Goal: Transaction & Acquisition: Purchase product/service

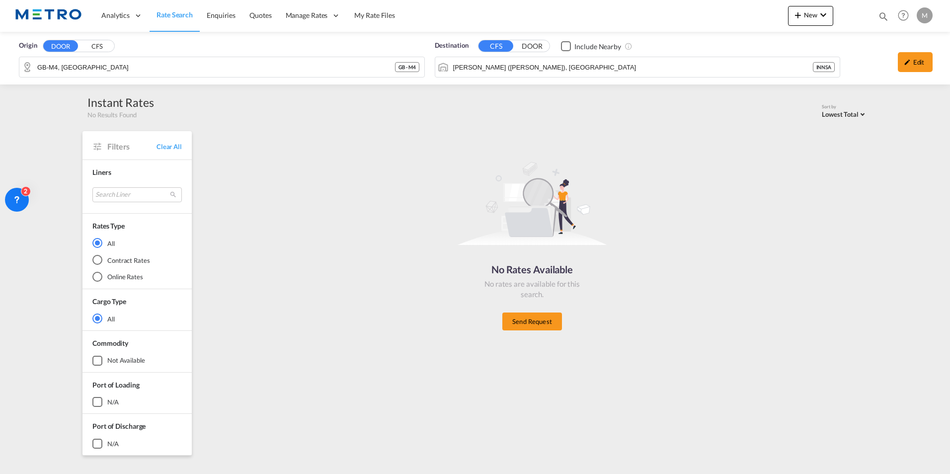
click at [177, 18] on span "Rate Search" at bounding box center [174, 14] width 36 height 8
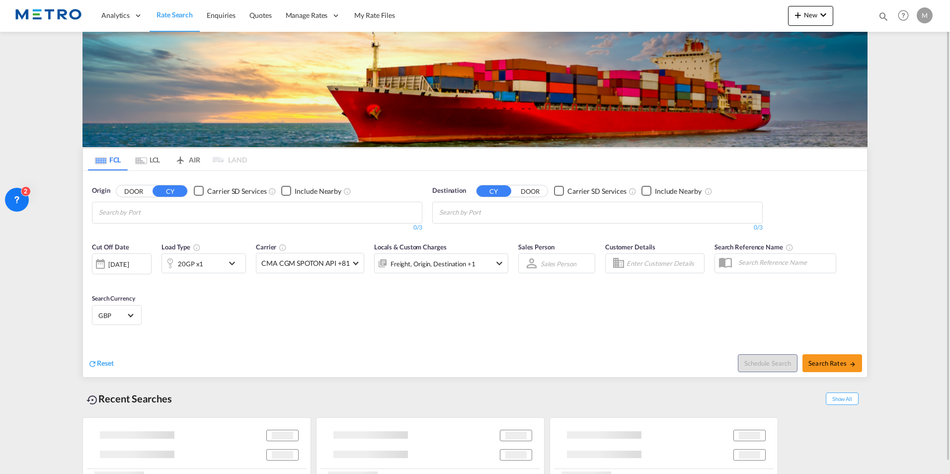
click at [147, 162] on md-tab-item "LCL" at bounding box center [148, 160] width 40 height 22
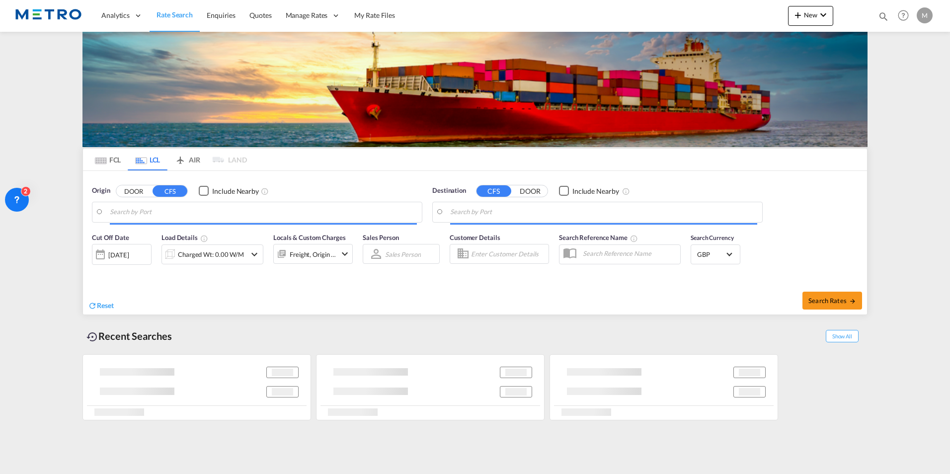
type input "GB-M4, [GEOGRAPHIC_DATA]"
type input "[PERSON_NAME] ([PERSON_NAME]), [GEOGRAPHIC_DATA]"
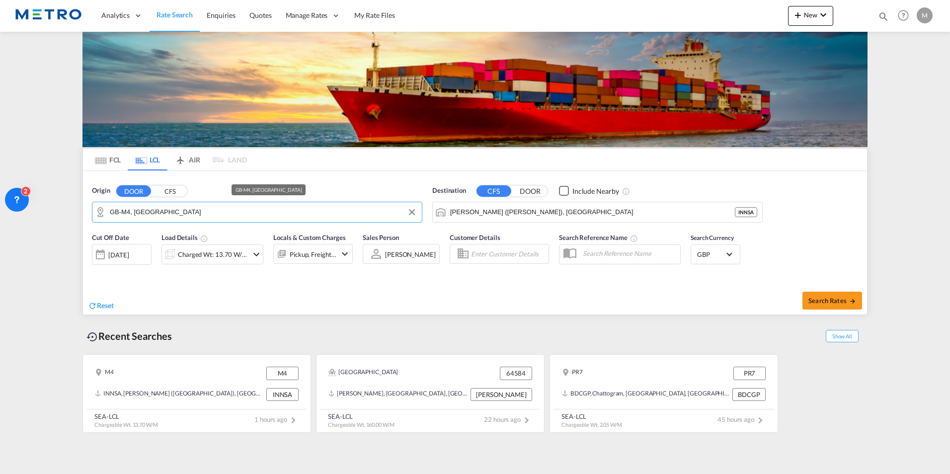
click at [152, 212] on input "GB-M4, [GEOGRAPHIC_DATA]" at bounding box center [263, 212] width 307 height 15
click at [98, 305] on span "Reset" at bounding box center [105, 305] width 17 height 8
click at [155, 208] on body "Analytics Reports Dashboard Rate Search Enquiries Quotes" at bounding box center [475, 237] width 950 height 474
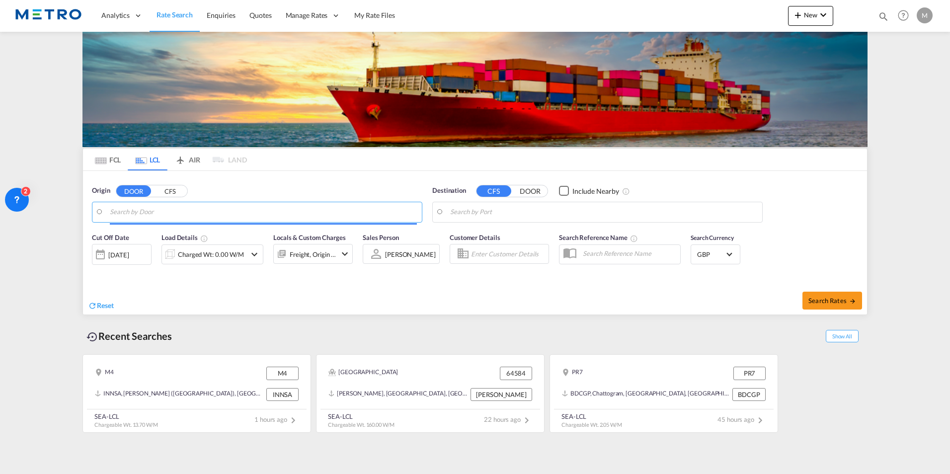
drag, startPoint x: 155, startPoint y: 208, endPoint x: 160, endPoint y: 206, distance: 5.8
click at [177, 191] on button "CFS" at bounding box center [169, 190] width 35 height 11
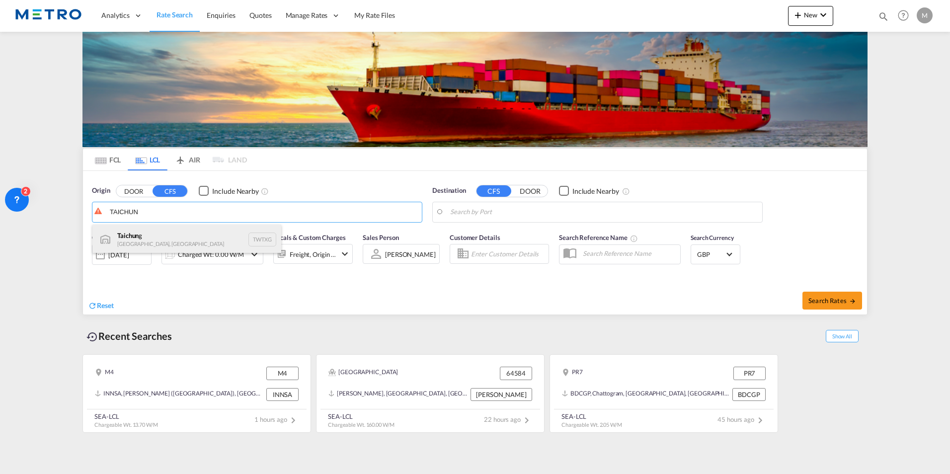
click at [213, 234] on div "Taichun g [GEOGRAPHIC_DATA], Province of [GEOGRAPHIC_DATA] TWTXG" at bounding box center [186, 240] width 189 height 30
type input "Taichung, TWTXG"
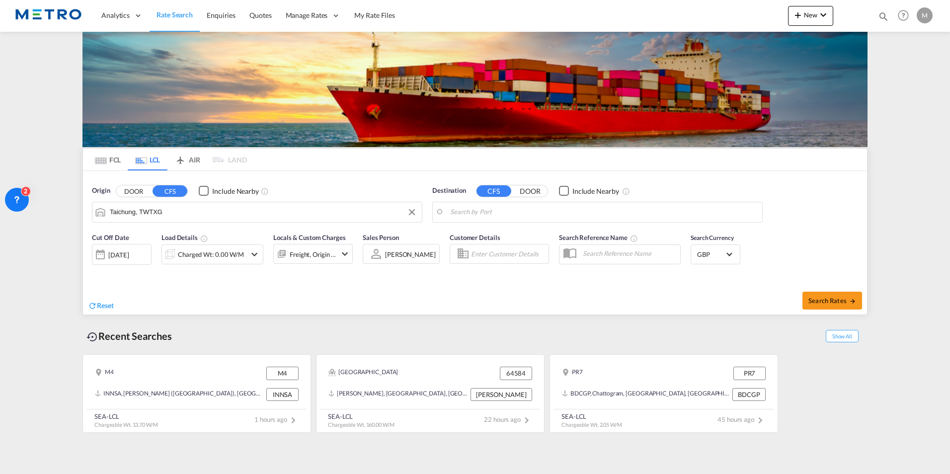
click at [522, 192] on button "DOOR" at bounding box center [530, 190] width 35 height 11
click at [511, 211] on body "Analytics Reports Dashboard Rate Search Enquiries Quotes" at bounding box center [475, 237] width 950 height 474
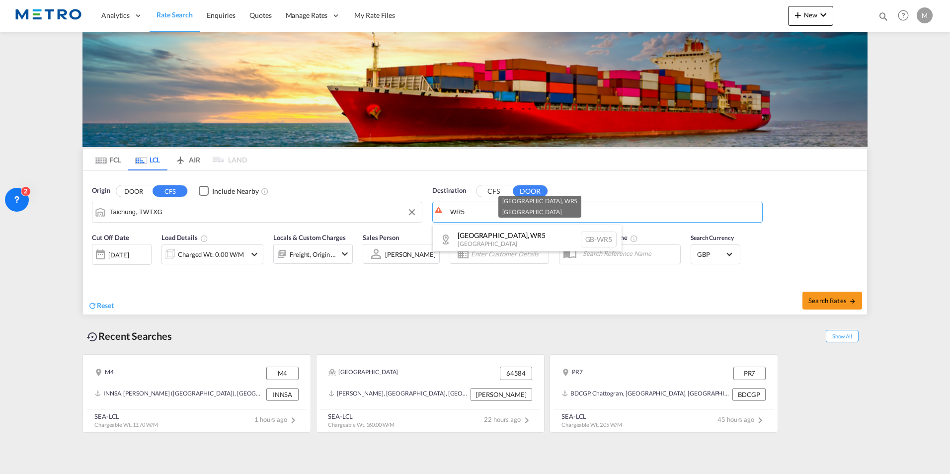
drag, startPoint x: 503, startPoint y: 234, endPoint x: 386, endPoint y: 234, distance: 117.2
click at [503, 234] on div "[GEOGRAPHIC_DATA] , WR5 [GEOGRAPHIC_DATA] [GEOGRAPHIC_DATA]-WR5" at bounding box center [527, 240] width 189 height 30
type input "GB-WR5, [GEOGRAPHIC_DATA]"
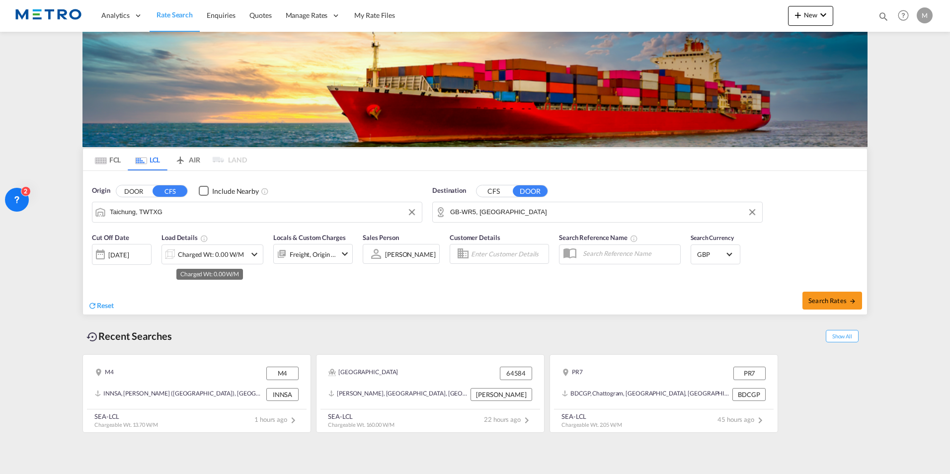
click at [213, 257] on div "Charged Wt: 0.00 W/M" at bounding box center [211, 254] width 66 height 14
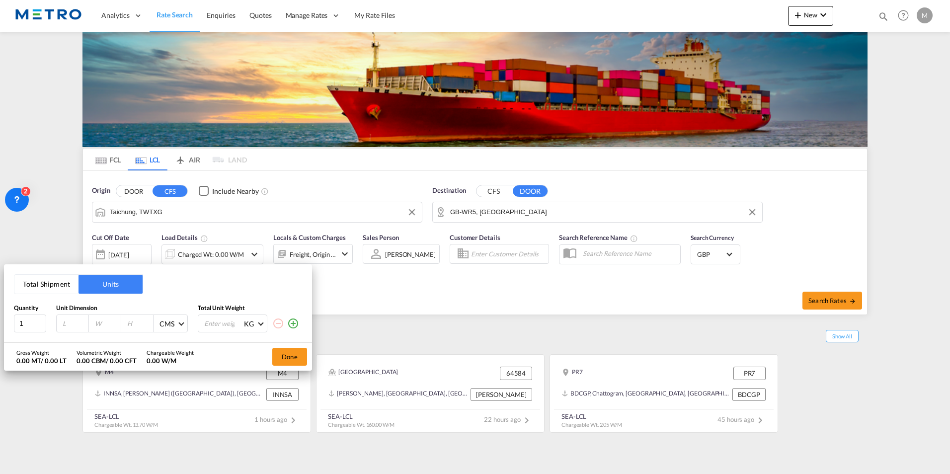
click at [71, 323] on input "number" at bounding box center [75, 323] width 27 height 9
click at [33, 323] on input "1" at bounding box center [30, 323] width 32 height 18
drag, startPoint x: 30, startPoint y: 323, endPoint x: -10, endPoint y: 331, distance: 41.1
click at [0, 331] on html "Analytics Reports Dashboard Rate Search Enquiries Quotes" at bounding box center [475, 237] width 950 height 474
type input "3"
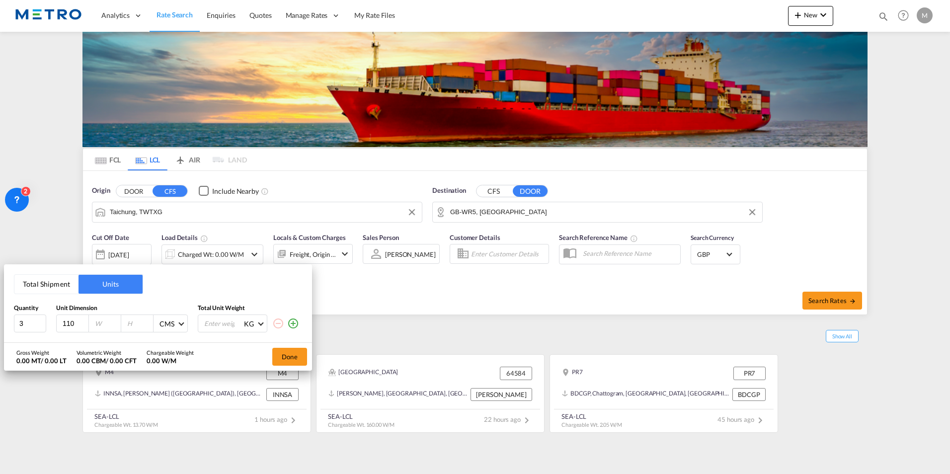
type input "110"
type input "100"
type input "215"
drag, startPoint x: 213, startPoint y: 320, endPoint x: 321, endPoint y: 366, distance: 117.3
click at [213, 320] on input "number" at bounding box center [223, 323] width 40 height 17
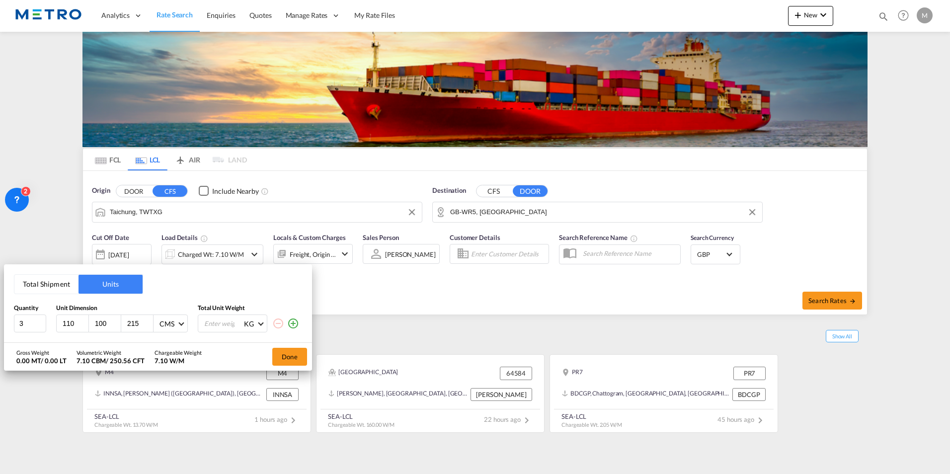
drag, startPoint x: 216, startPoint y: 322, endPoint x: 227, endPoint y: 330, distance: 13.8
click at [216, 322] on input "number" at bounding box center [223, 323] width 40 height 17
type input "780"
click at [303, 352] on button "Done" at bounding box center [289, 357] width 35 height 18
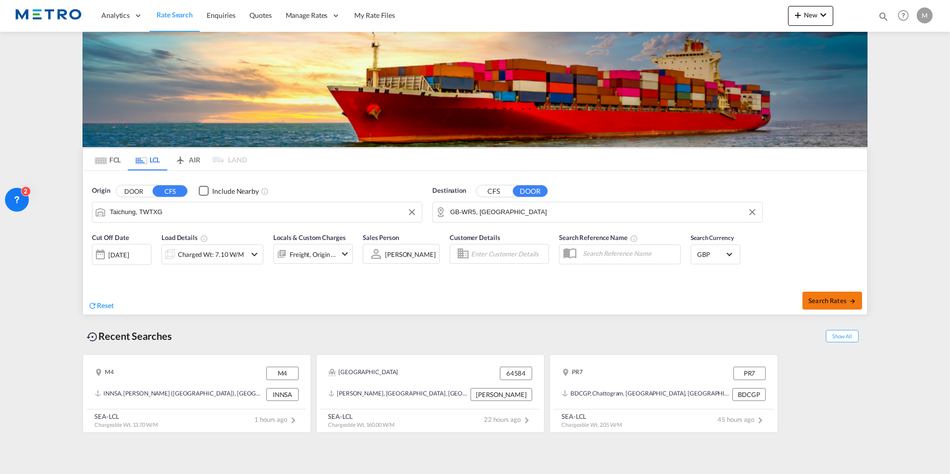
click at [837, 301] on span "Search Rates" at bounding box center [832, 301] width 48 height 8
type input "TWTXG to WR5 / [DATE]"
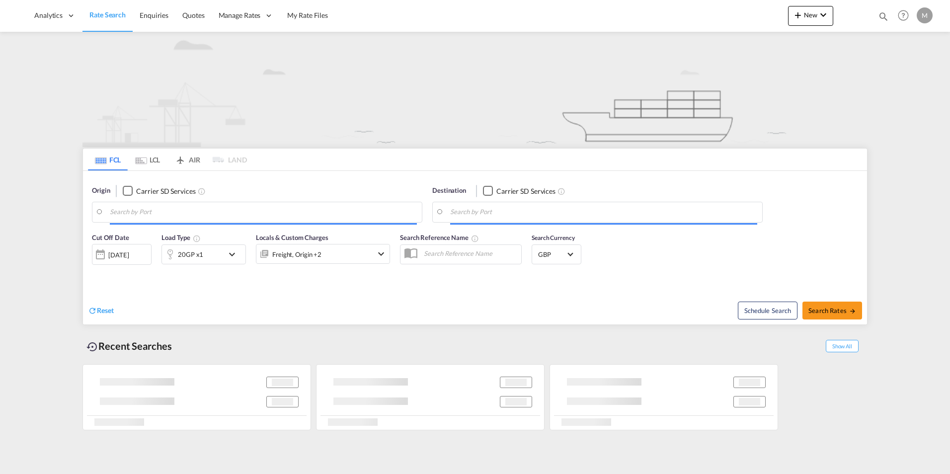
type input "OL8"
type input "74012"
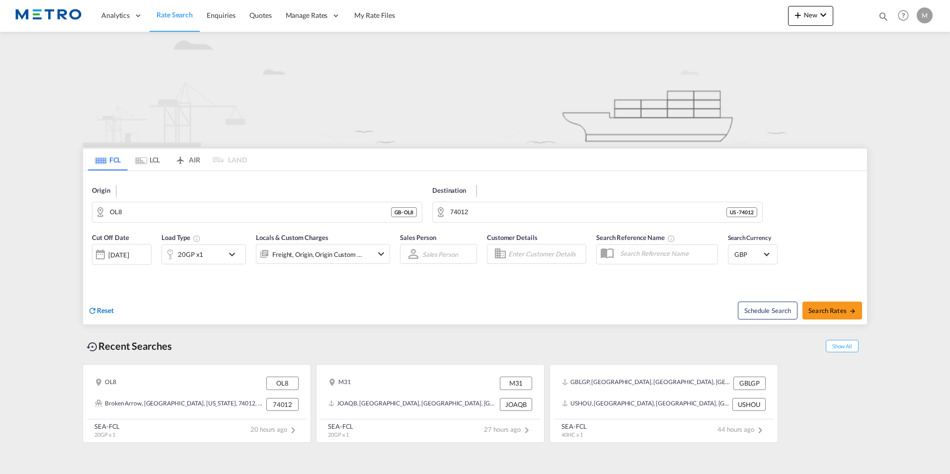
click at [112, 311] on span "Reset" at bounding box center [105, 310] width 17 height 8
click at [188, 216] on body "Analytics Reports Dashboard Rate Search Enquiries Quotes" at bounding box center [475, 237] width 950 height 474
drag, startPoint x: 107, startPoint y: 208, endPoint x: 116, endPoint y: 214, distance: 11.2
click at [110, 210] on md-input-container "OL8" at bounding box center [256, 212] width 329 height 20
click at [178, 213] on body "Analytics Reports Dashboard Rate Search Enquiries Quotes" at bounding box center [475, 237] width 950 height 474
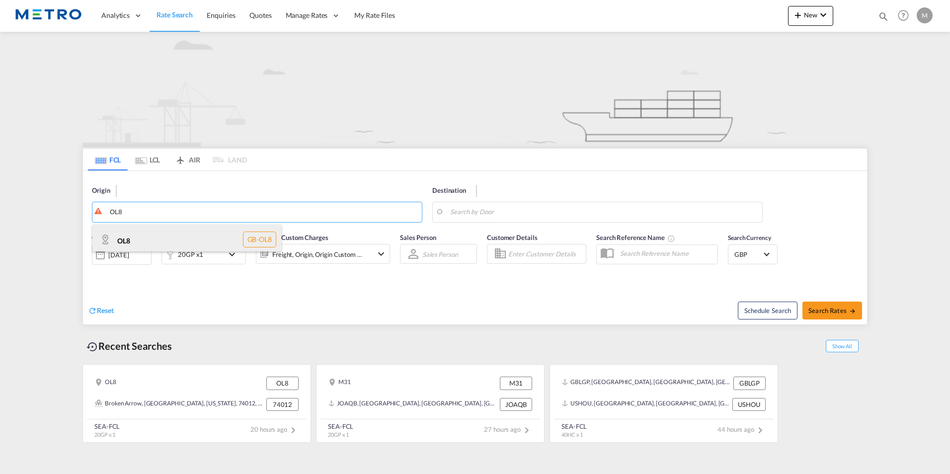
type input "OL8"
click at [174, 235] on div "OL8 GB-OL8" at bounding box center [186, 240] width 189 height 30
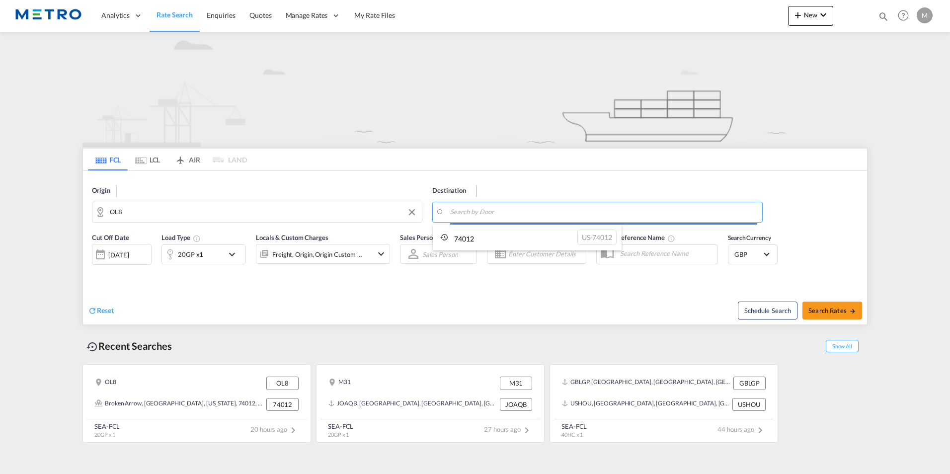
click at [543, 211] on body "Analytics Reports Dashboard Rate Search Enquiries Quotes" at bounding box center [475, 237] width 950 height 474
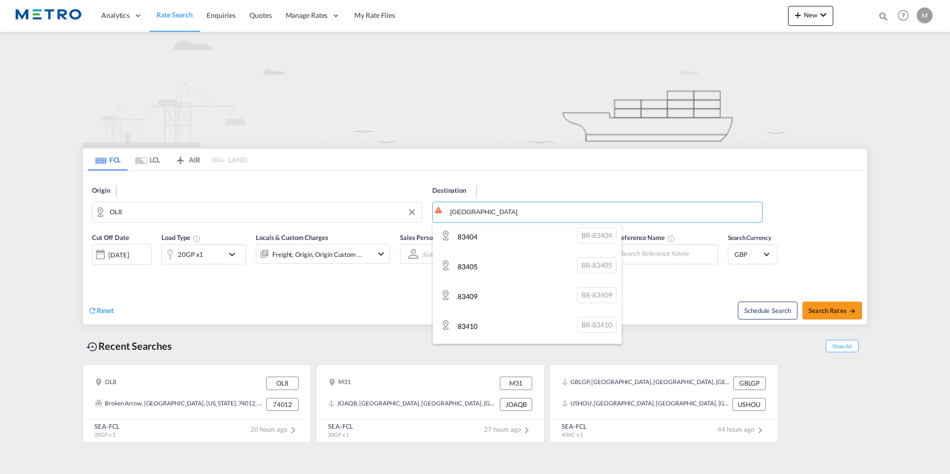
scroll to position [1204, 0]
type input "COLOMBO"
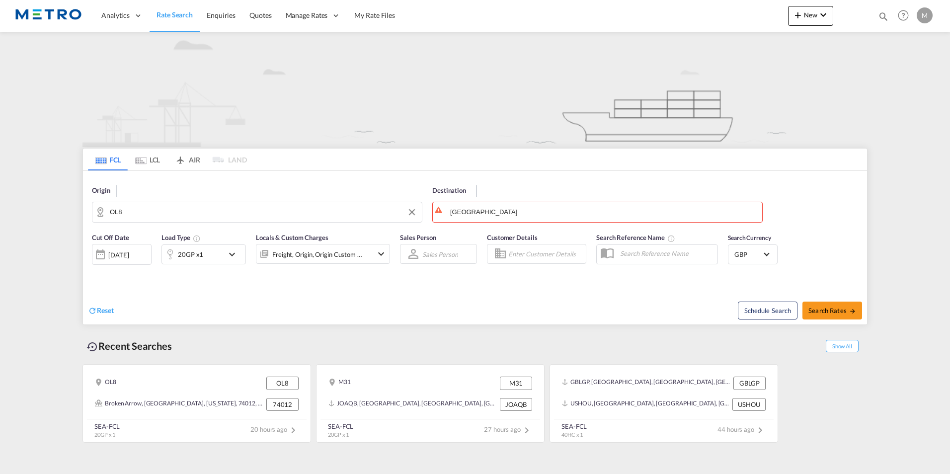
click at [494, 198] on div "Destination COLOMBO" at bounding box center [597, 204] width 330 height 37
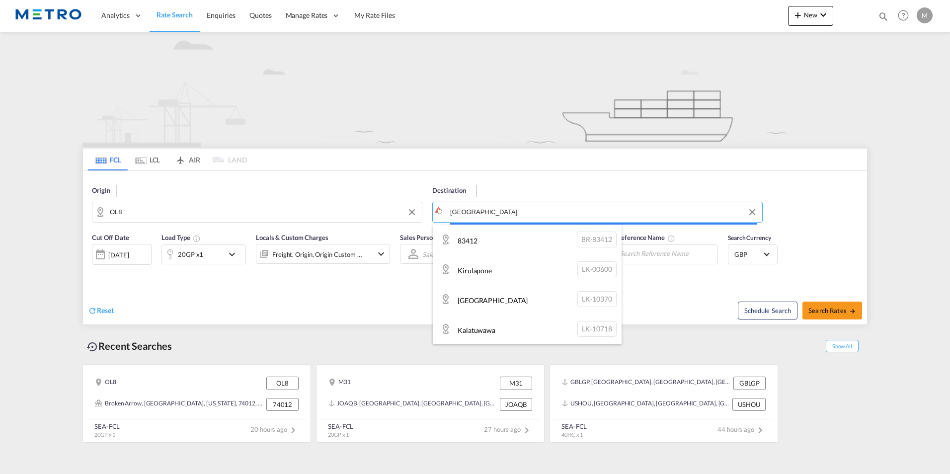
click at [501, 210] on body "Analytics Reports Dashboard Rate Search Enquiries Quotes" at bounding box center [475, 237] width 950 height 474
drag, startPoint x: 90, startPoint y: 306, endPoint x: 96, endPoint y: 309, distance: 6.7
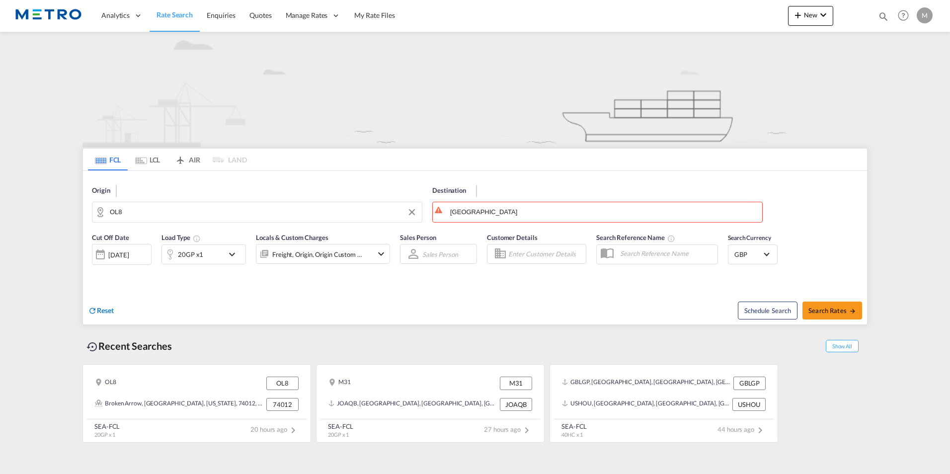
click at [102, 312] on span "Reset" at bounding box center [105, 310] width 17 height 8
click at [197, 16] on link "Rate Search" at bounding box center [175, 16] width 50 height 32
click at [177, 15] on span "Rate Search" at bounding box center [174, 14] width 36 height 8
click at [57, 15] on img at bounding box center [48, 15] width 67 height 22
click at [122, 17] on span "Analytics" at bounding box center [115, 15] width 28 height 10
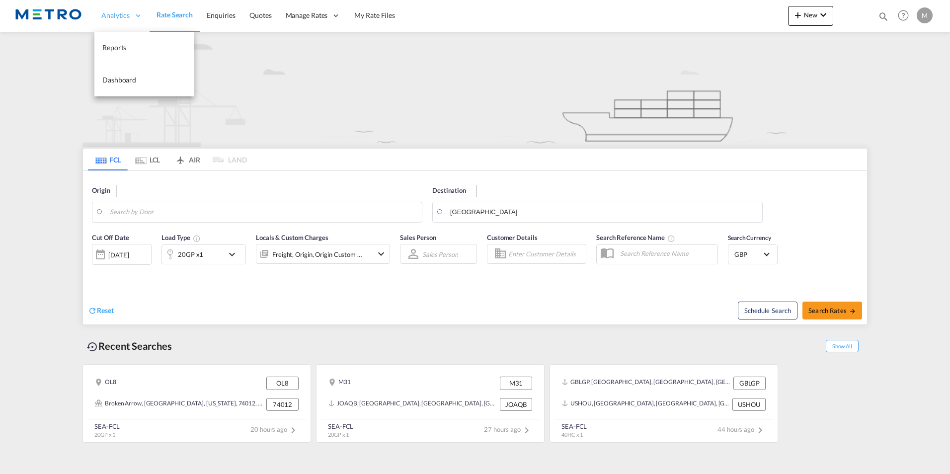
click at [118, 18] on span "Analytics" at bounding box center [115, 15] width 28 height 10
click at [119, 44] on span "Reports" at bounding box center [114, 47] width 24 height 8
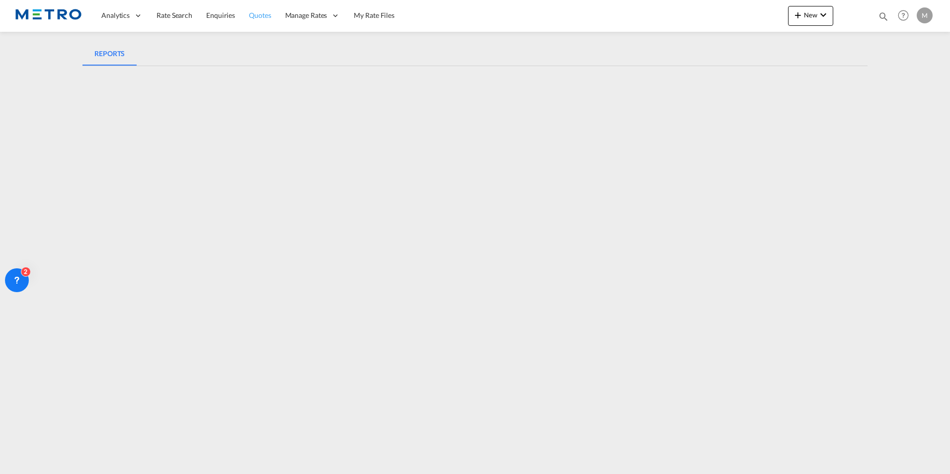
click at [253, 22] on link "Quotes" at bounding box center [260, 16] width 36 height 32
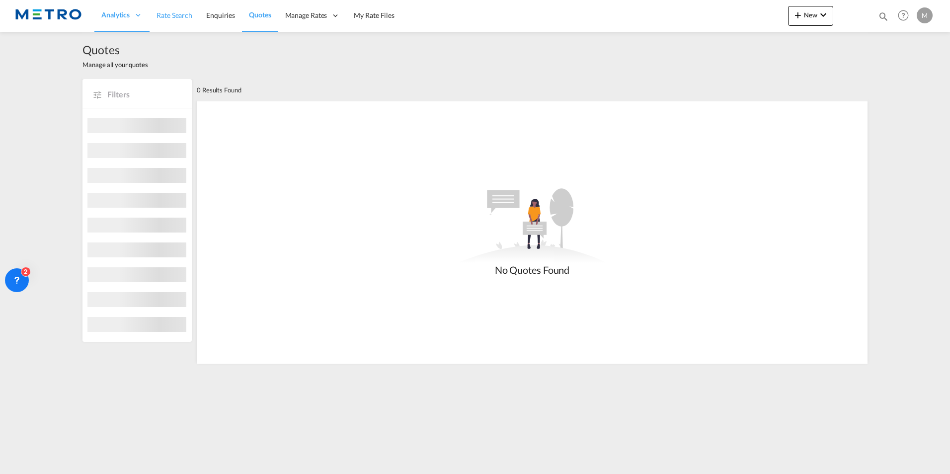
click at [171, 20] on link "Rate Search" at bounding box center [175, 16] width 50 height 32
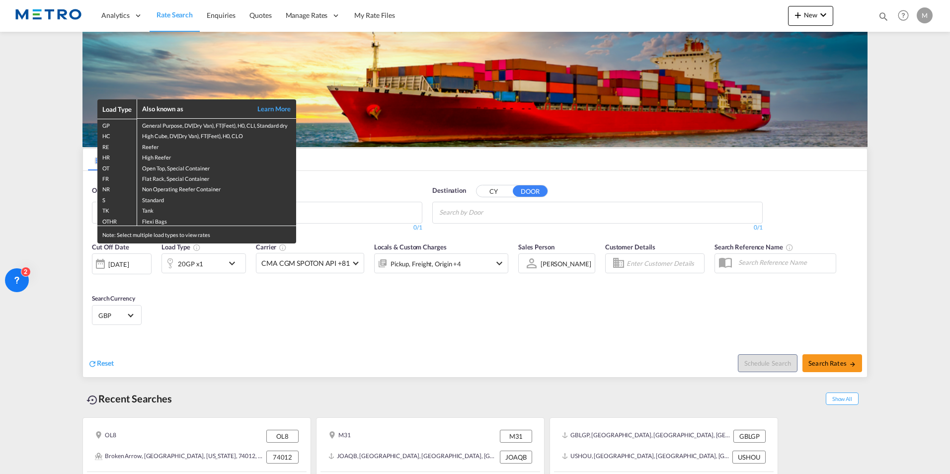
click at [374, 180] on div "Load Type Also known as Learn More GP General Purpose, DV(Dry Van), FT(Feet), H…" at bounding box center [475, 237] width 950 height 474
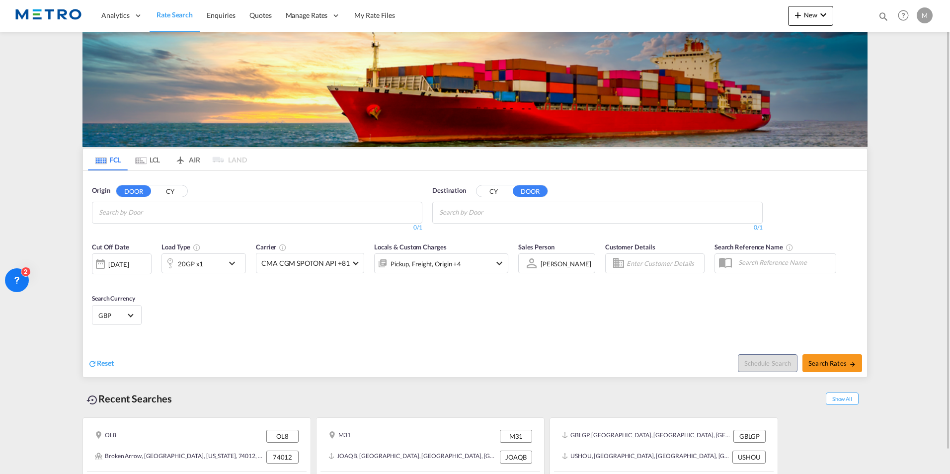
drag, startPoint x: 498, startPoint y: 194, endPoint x: 480, endPoint y: 193, distance: 17.9
click at [497, 193] on button "CY" at bounding box center [493, 190] width 35 height 11
click at [270, 219] on md-chips at bounding box center [256, 212] width 329 height 21
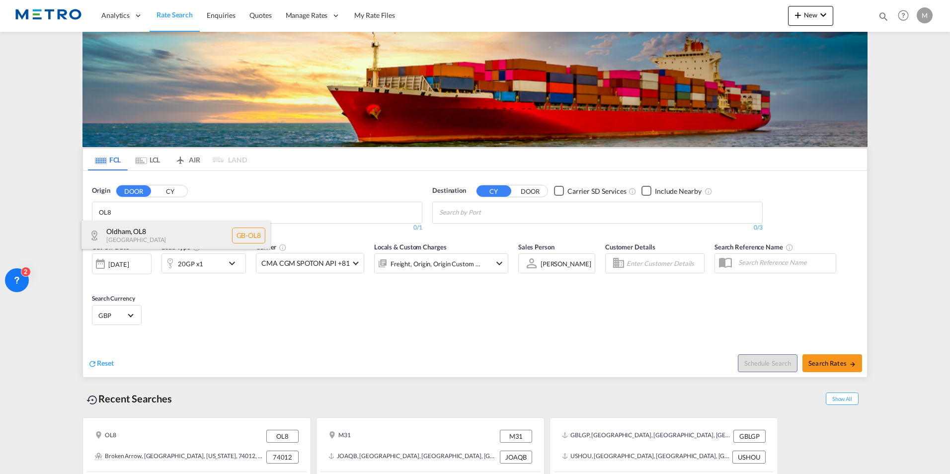
type input "OL8"
click at [189, 245] on div "Oldham , OL8 United Kingdom GB-OL8" at bounding box center [175, 236] width 189 height 30
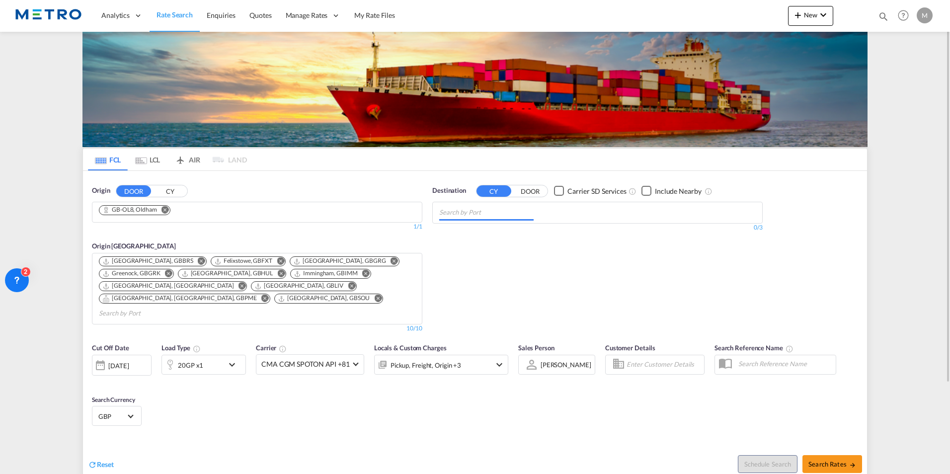
click at [495, 210] on input "Chips input." at bounding box center [486, 213] width 94 height 16
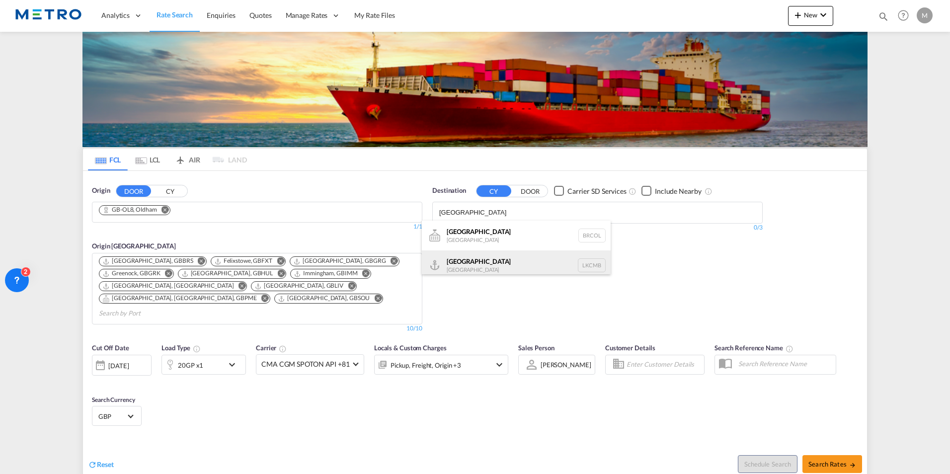
type input "COLOMBO"
click at [518, 264] on div "Colombo Sri Lanka LKCMB" at bounding box center [516, 265] width 189 height 30
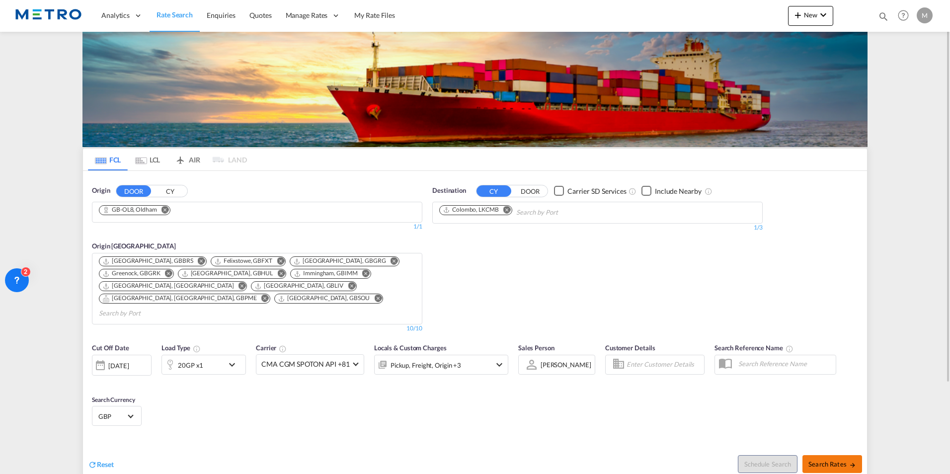
click at [828, 457] on button "Search Rates" at bounding box center [832, 464] width 60 height 18
type input "OL8 to LKCMB / 14 Aug 2025"
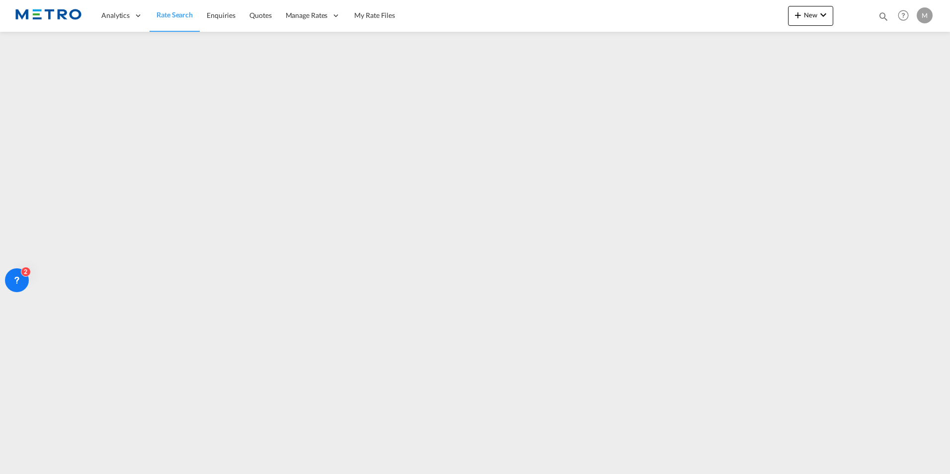
click at [161, 16] on span "Rate Search" at bounding box center [174, 14] width 36 height 8
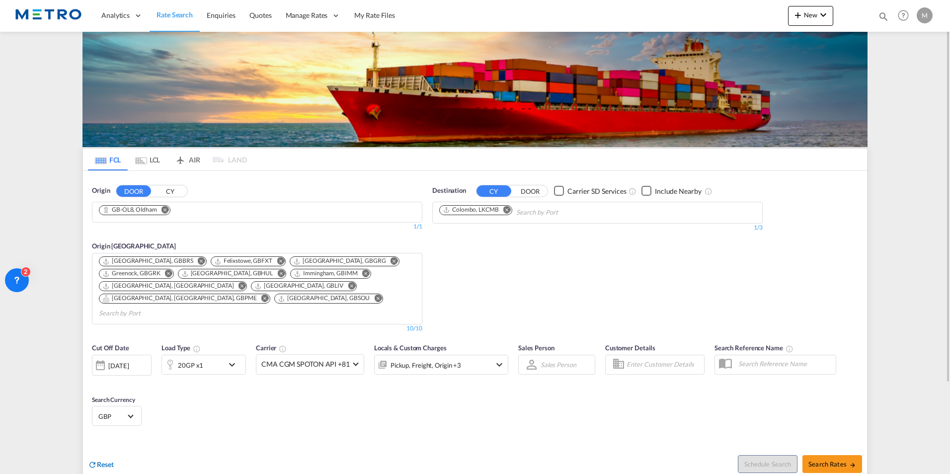
click at [106, 460] on span "Reset" at bounding box center [105, 464] width 17 height 8
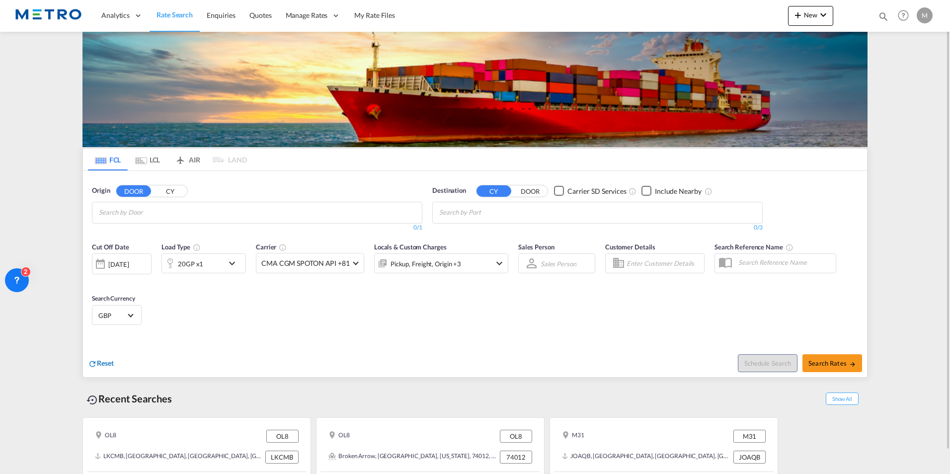
click at [97, 364] on span "Reset" at bounding box center [105, 363] width 17 height 8
click at [107, 365] on span "Reset" at bounding box center [105, 363] width 17 height 8
click at [106, 365] on span "Reset" at bounding box center [105, 363] width 17 height 8
drag, startPoint x: 106, startPoint y: 364, endPoint x: 161, endPoint y: 212, distance: 161.7
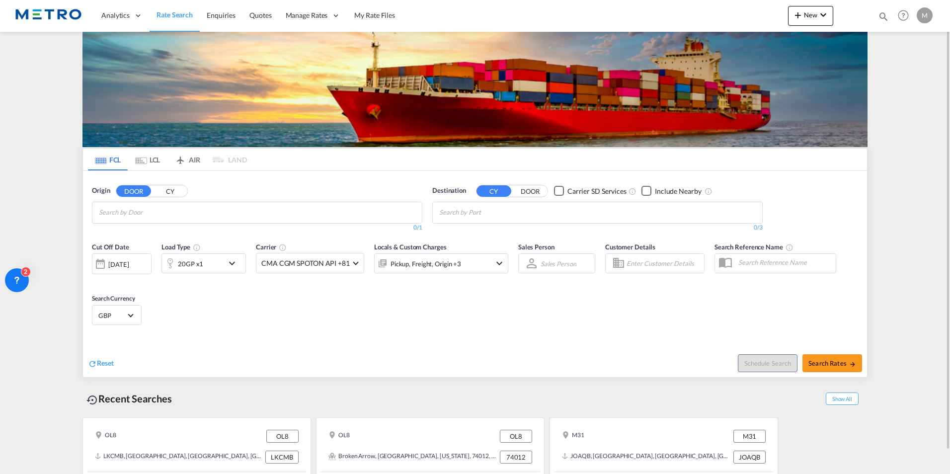
click at [162, 210] on input "Chips input." at bounding box center [146, 213] width 94 height 16
type input "bb18"
click at [172, 233] on div "Pendle , BB18 United Kingdom GB-BB18" at bounding box center [175, 236] width 189 height 30
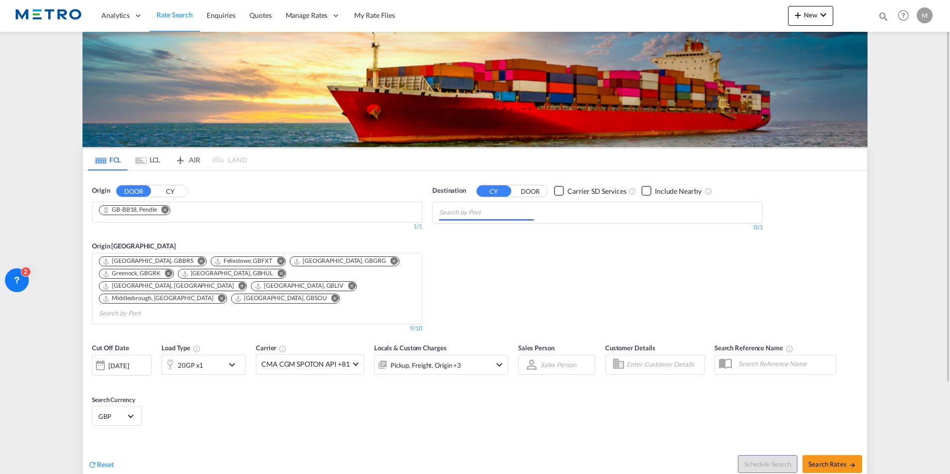
click at [515, 216] on input "Chips input." at bounding box center [486, 213] width 94 height 16
type input "c"
click at [535, 190] on button "DOOR" at bounding box center [530, 190] width 35 height 11
click at [591, 205] on body "Analytics Reports Dashboard Rate Search Enquiries Quotes" at bounding box center [475, 237] width 950 height 474
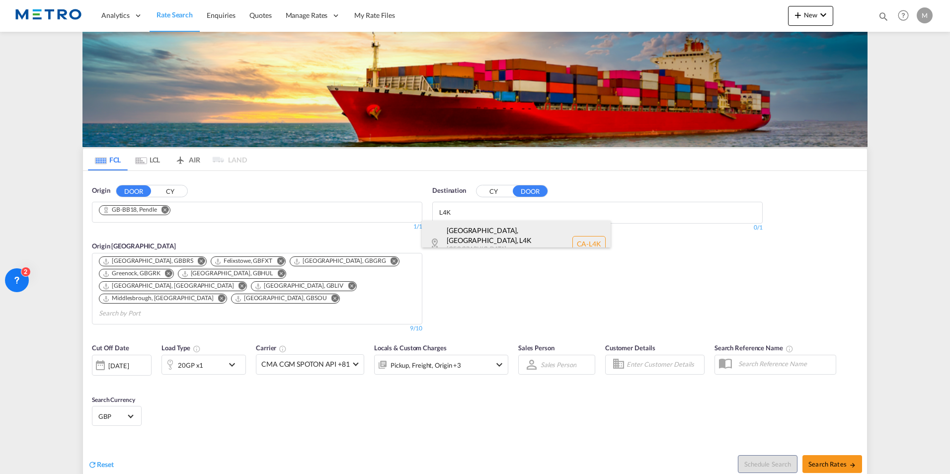
type input "L4K"
click at [509, 231] on div "Concord, ON , L4K Ontario , Canada CA-L4K" at bounding box center [516, 244] width 189 height 46
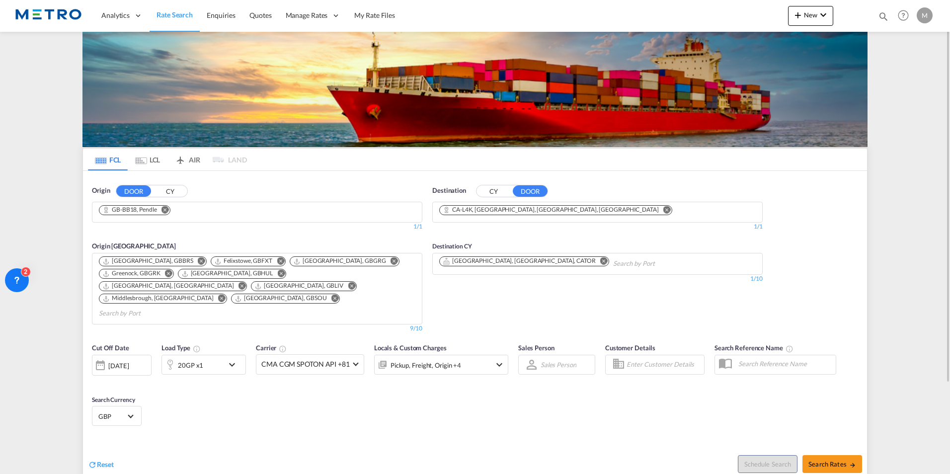
click at [212, 355] on div "20GP x1" at bounding box center [193, 365] width 62 height 20
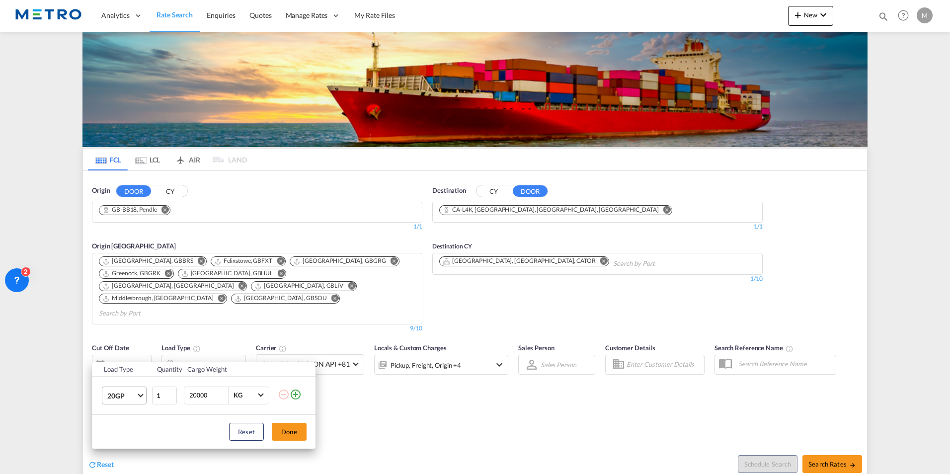
click at [123, 396] on span "20GP" at bounding box center [121, 396] width 29 height 10
click at [118, 403] on div "40HC" at bounding box center [116, 402] width 18 height 10
click at [294, 429] on button "Done" at bounding box center [289, 432] width 35 height 18
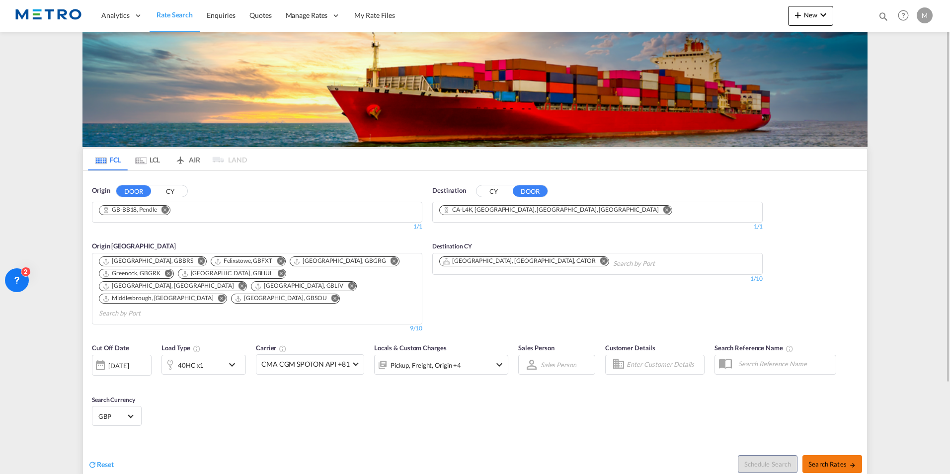
click at [839, 460] on span "Search Rates" at bounding box center [832, 464] width 48 height 8
type input "BB18 to L4K / 14 Aug 2025"
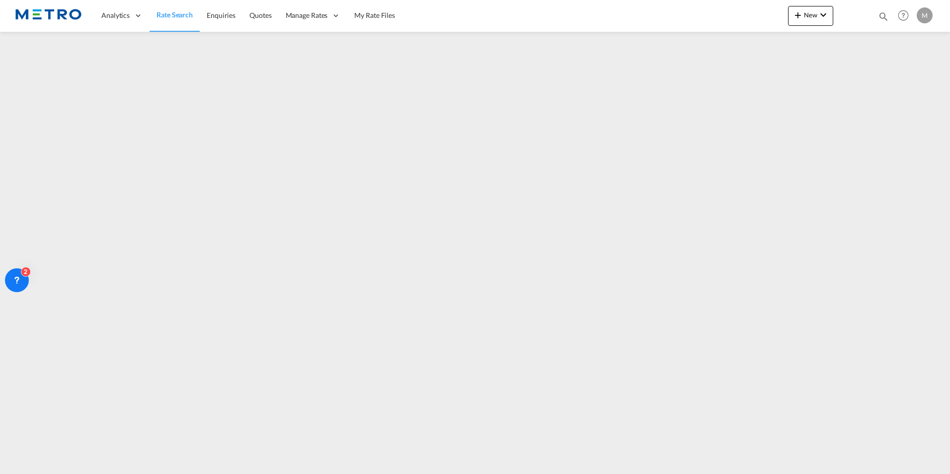
click at [55, 12] on img at bounding box center [48, 15] width 67 height 22
click at [189, 20] on link "Rate Search" at bounding box center [175, 16] width 50 height 32
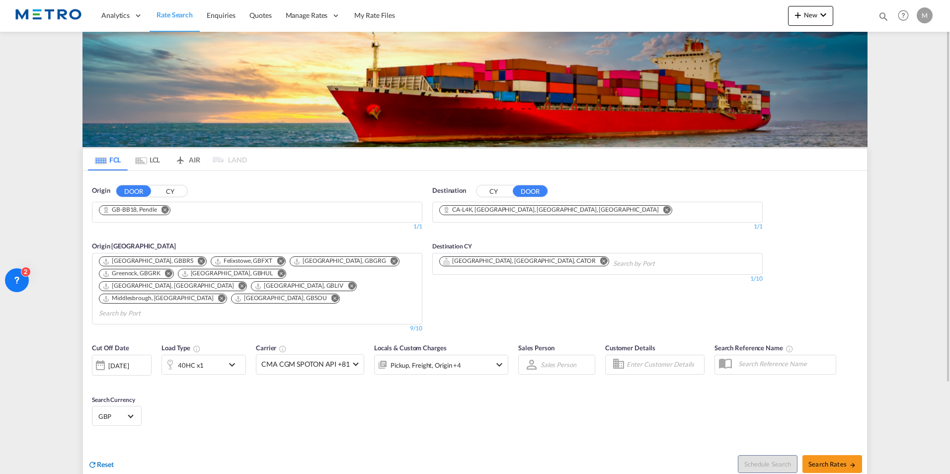
click at [101, 459] on div "Reset" at bounding box center [101, 464] width 26 height 11
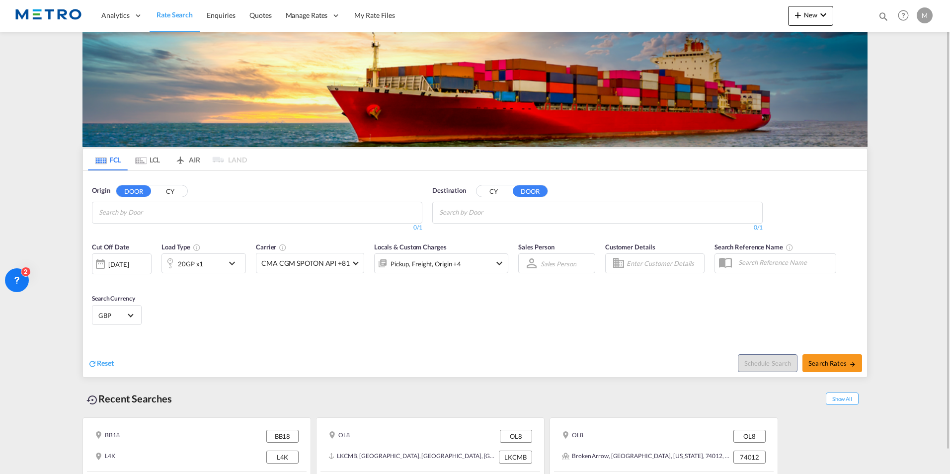
click at [144, 161] on md-icon "Use the left and right arrow keys to navigate between tabs" at bounding box center [141, 160] width 12 height 7
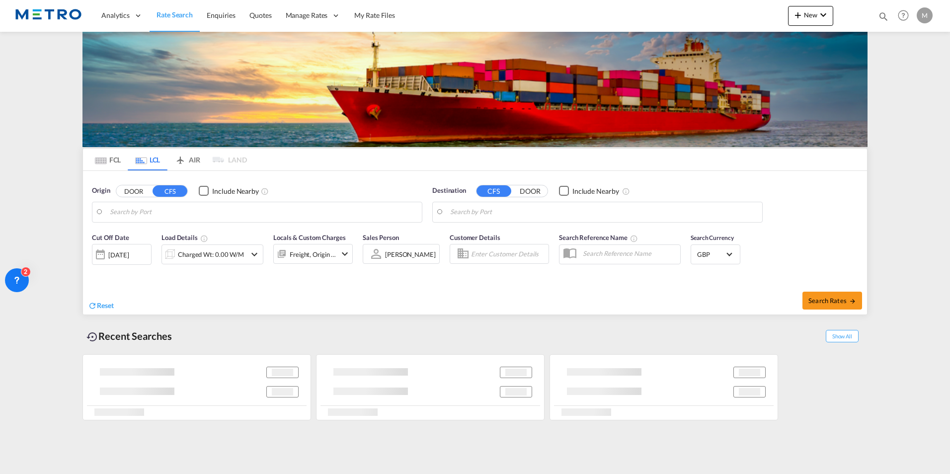
type input "Taichung, TWTXG"
type input "GB-WR5, [GEOGRAPHIC_DATA]"
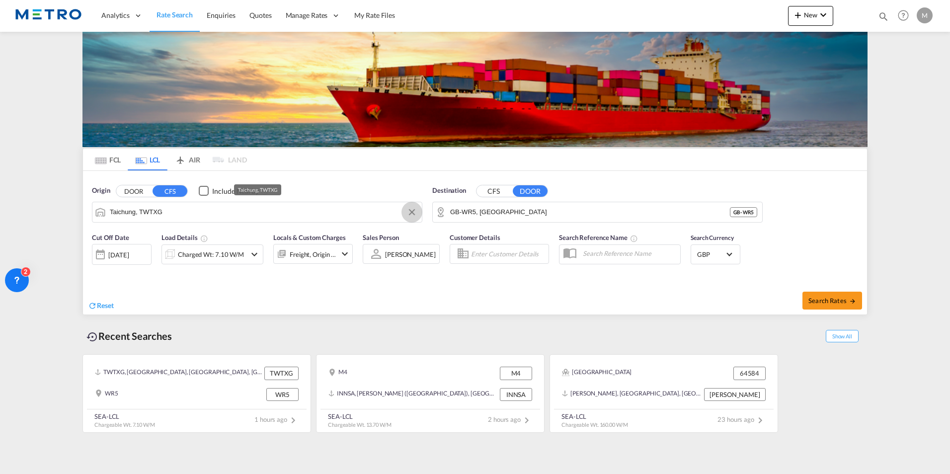
drag, startPoint x: 417, startPoint y: 215, endPoint x: 414, endPoint y: 220, distance: 5.6
click at [416, 215] on md-icon "Clear Input" at bounding box center [411, 212] width 11 height 11
click at [149, 190] on button "DOOR" at bounding box center [133, 190] width 35 height 11
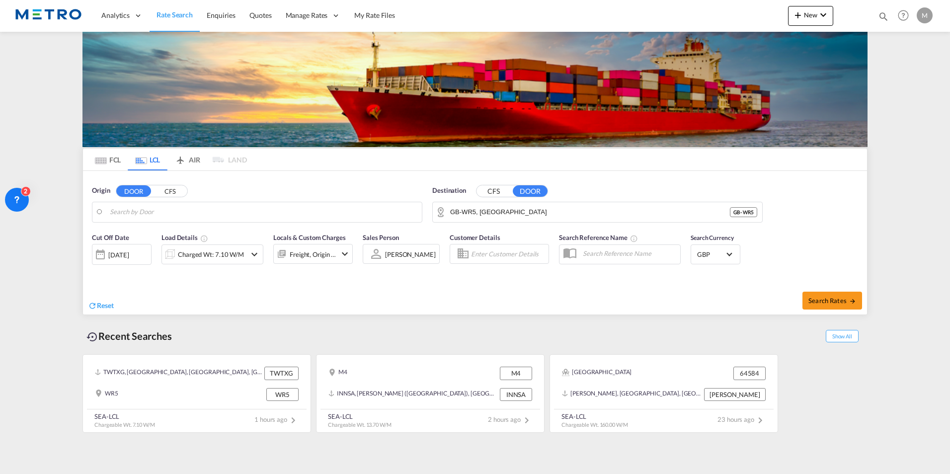
click at [145, 218] on body "Analytics Reports Dashboard Rate Search Enquiries Quotes" at bounding box center [475, 237] width 950 height 474
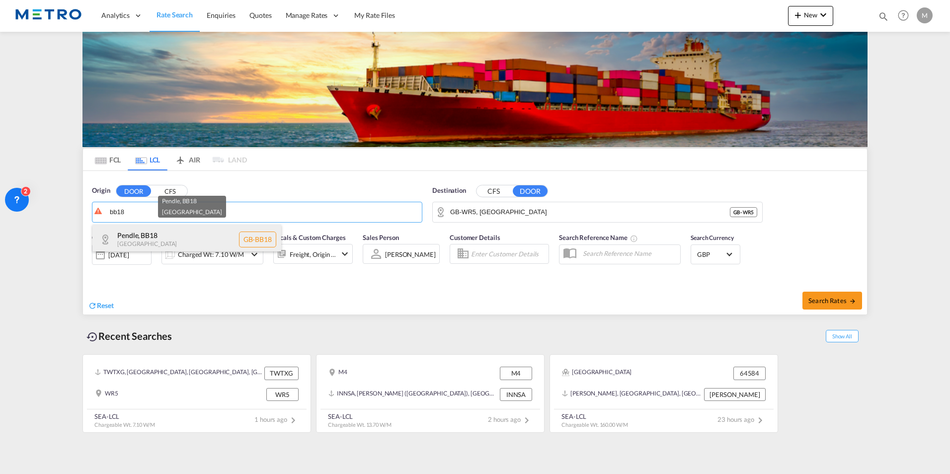
click at [182, 229] on div "Pendle , BB18 United Kingdom GB-BB18" at bounding box center [186, 240] width 189 height 30
type input "GB-BB18, Pendle"
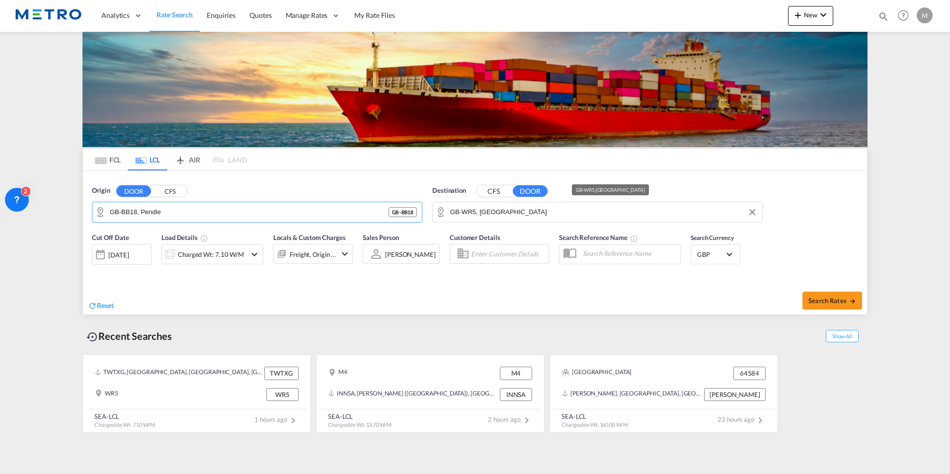
click at [488, 209] on input "GB-WR5, [GEOGRAPHIC_DATA]" at bounding box center [603, 212] width 307 height 15
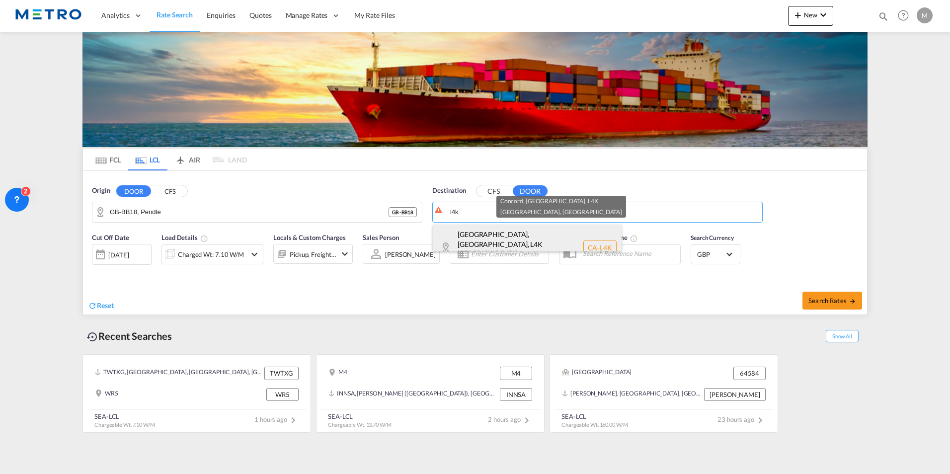
click at [491, 237] on div "Concord, ON , L4K Ontario , Canada CA-L4K" at bounding box center [527, 248] width 189 height 46
type input "CA-L4K, Concord, ON, Ontario"
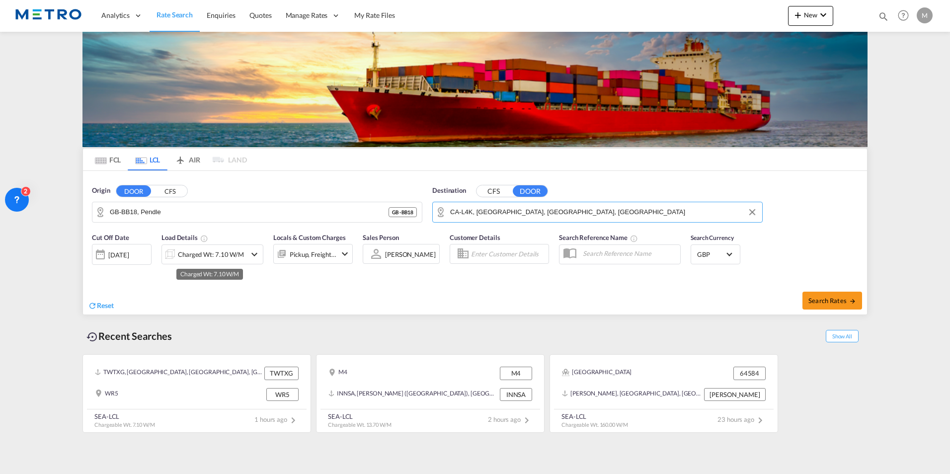
click at [222, 253] on div "Charged Wt: 7.10 W/M" at bounding box center [211, 254] width 66 height 14
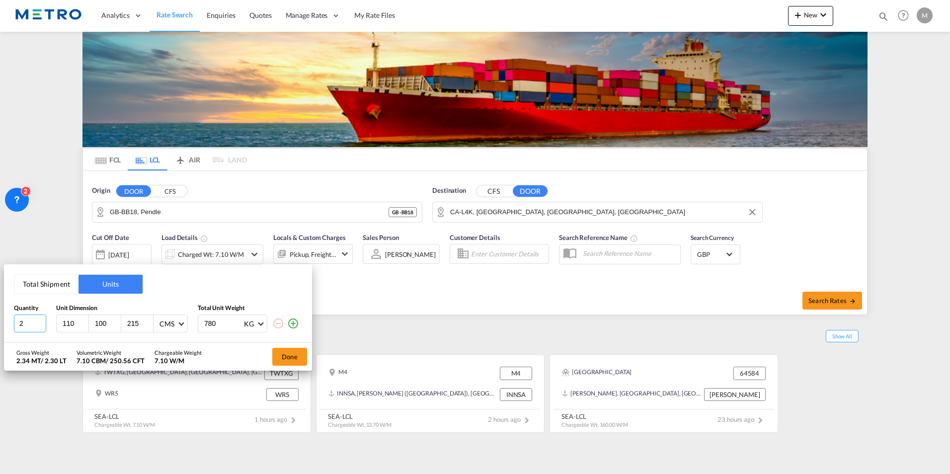
type input "2"
click at [38, 324] on input "2" at bounding box center [30, 323] width 32 height 18
drag, startPoint x: 33, startPoint y: 325, endPoint x: -85, endPoint y: 331, distance: 118.3
click at [0, 331] on html "Analytics Reports Dashboard Rate Search Enquiries Quotes" at bounding box center [475, 237] width 950 height 474
type input "2"
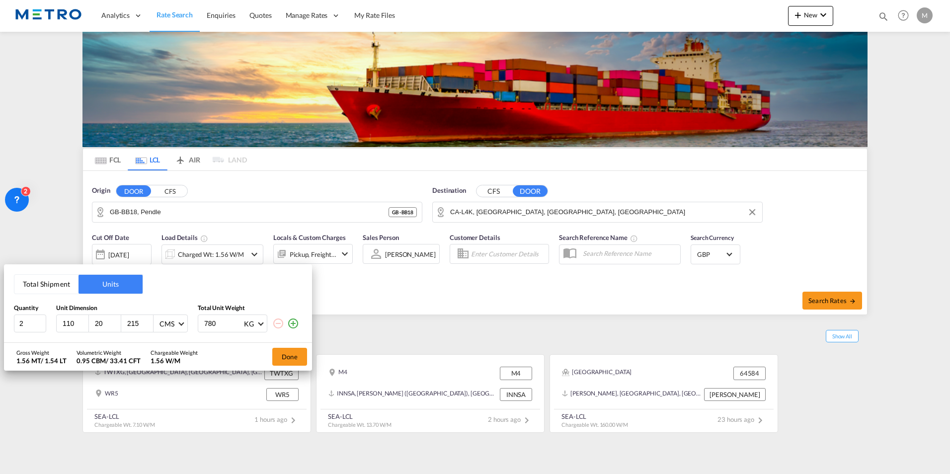
type input "20"
type input "30"
click at [65, 321] on input "110" at bounding box center [75, 323] width 27 height 9
drag, startPoint x: 78, startPoint y: 324, endPoint x: 10, endPoint y: 340, distance: 69.9
click at [10, 340] on div "Total Shipment Units Quantity Unit Dimension Total Unit Weight 2 110 20 30 CMS …" at bounding box center [158, 303] width 308 height 78
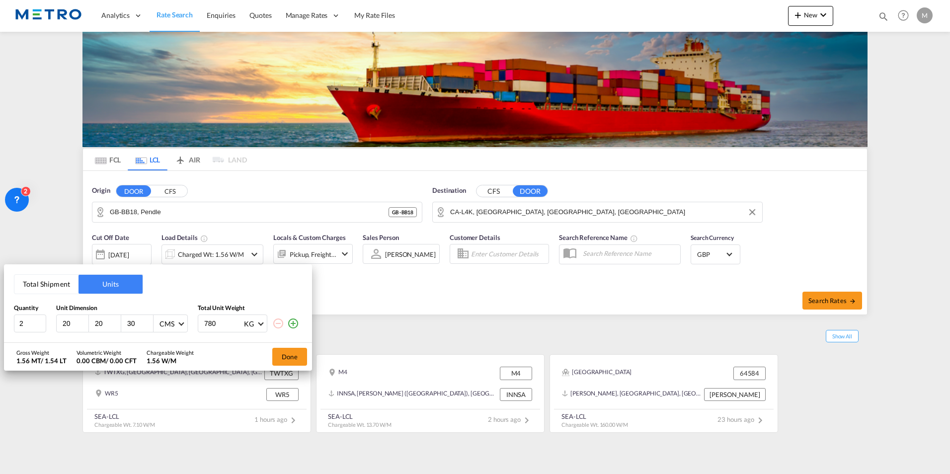
type input "20"
type input "30"
type input "760"
drag, startPoint x: 220, startPoint y: 320, endPoint x: 167, endPoint y: 329, distance: 52.8
click at [167, 329] on div "2 20 30 760 CMS CMS Inches 780 KG KG LB" at bounding box center [158, 323] width 288 height 18
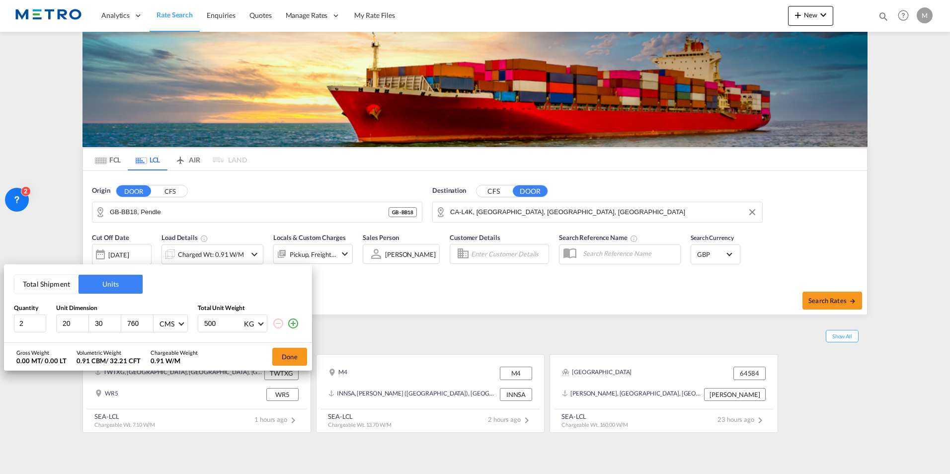
type input "500"
click at [299, 318] on md-icon "icon-plus-circle-outline" at bounding box center [293, 323] width 12 height 12
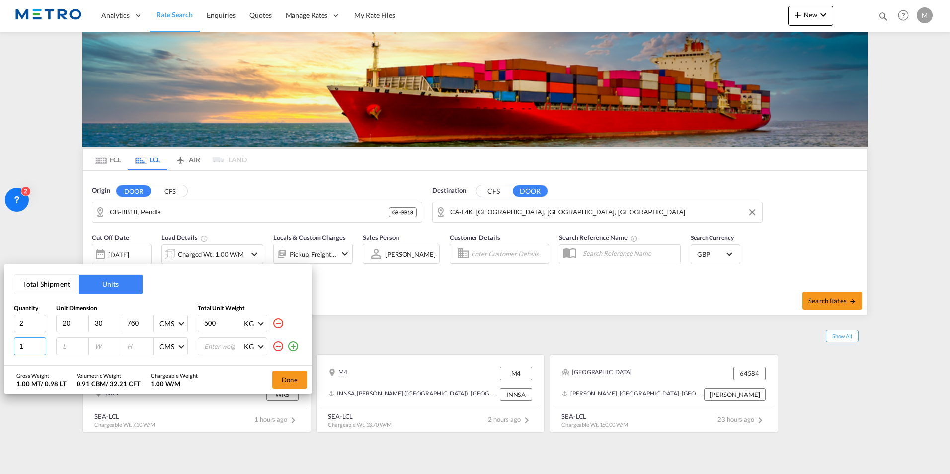
drag, startPoint x: 28, startPoint y: 351, endPoint x: 48, endPoint y: 353, distance: 20.0
click at [29, 351] on input "1" at bounding box center [30, 346] width 32 height 18
click at [67, 353] on div at bounding box center [73, 346] width 32 height 17
click at [78, 348] on input "number" at bounding box center [75, 346] width 27 height 9
type input "120"
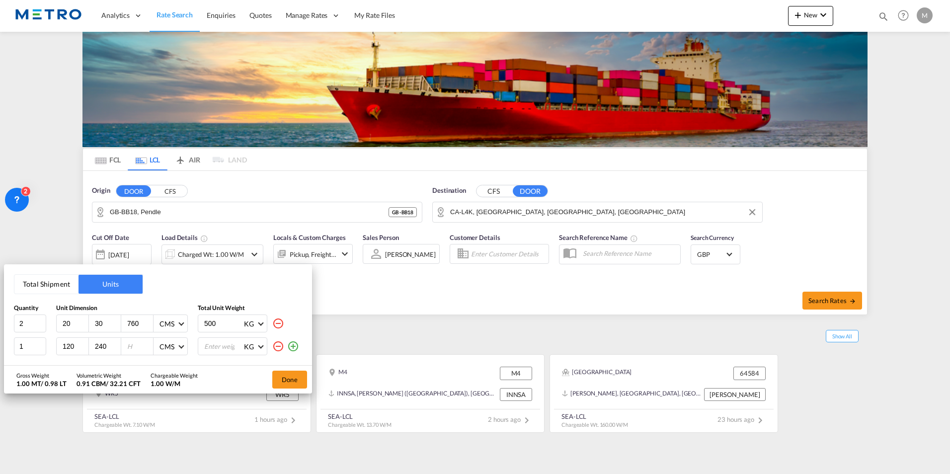
type input "240"
type input "200"
click at [214, 348] on input "number" at bounding box center [223, 346] width 40 height 17
type input "600"
click at [227, 371] on div "Gross Weight 1.60 MT / 1.57 LT Volumetric Weight 6.67 CBM / 235.62 CFT Chargeab…" at bounding box center [158, 380] width 308 height 28
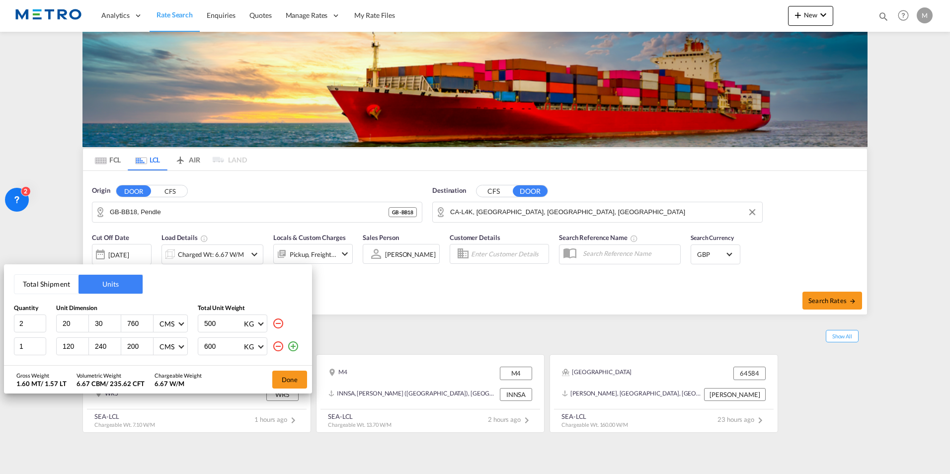
click at [294, 350] on md-icon "icon-plus-circle-outline" at bounding box center [293, 346] width 12 height 12
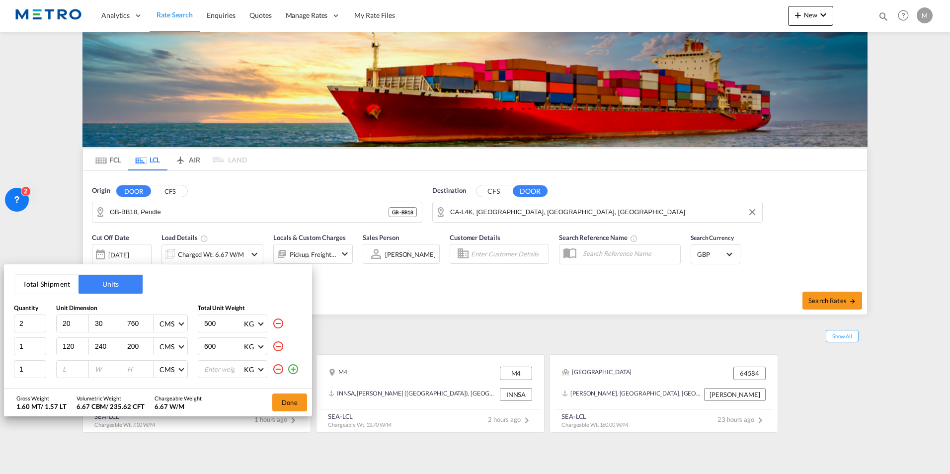
click at [71, 373] on input "number" at bounding box center [75, 369] width 27 height 9
type input "120"
type input "240"
type input "200"
drag, startPoint x: 217, startPoint y: 371, endPoint x: 341, endPoint y: 395, distance: 126.5
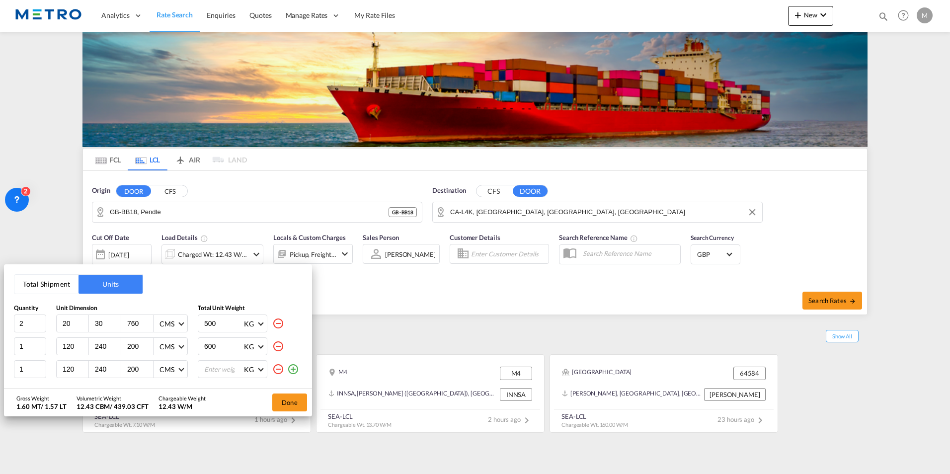
click at [218, 370] on input "number" at bounding box center [223, 369] width 40 height 17
type input "600"
click at [283, 405] on button "Done" at bounding box center [289, 402] width 35 height 18
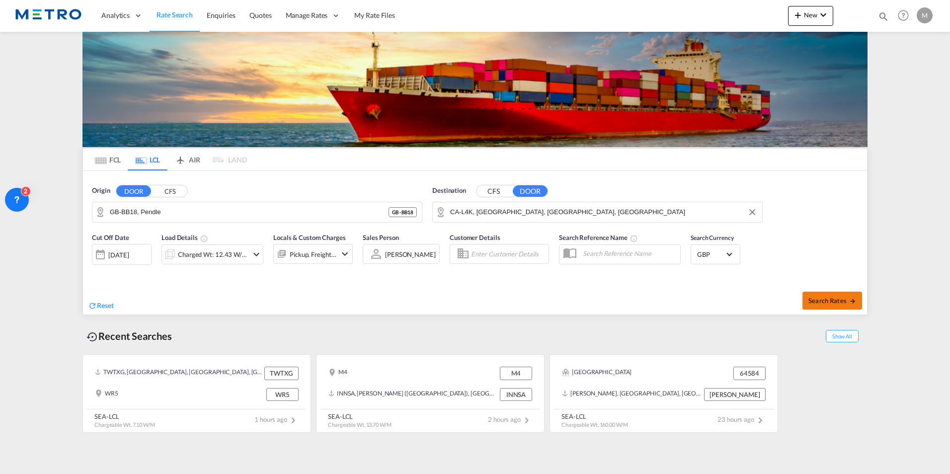
click at [845, 299] on span "Search Rates" at bounding box center [832, 301] width 48 height 8
type input "BB18 to L4K / 14 Aug 2025"
